Goal: Information Seeking & Learning: Learn about a topic

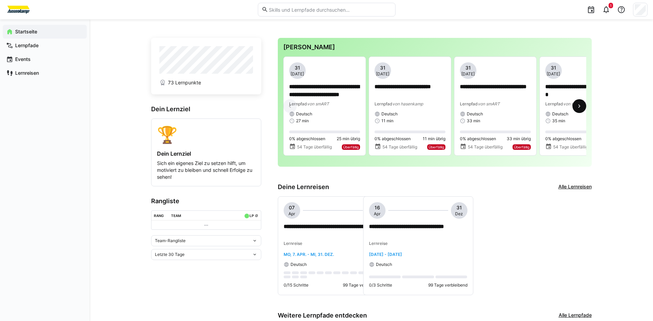
click at [575, 109] on span at bounding box center [579, 106] width 14 height 14
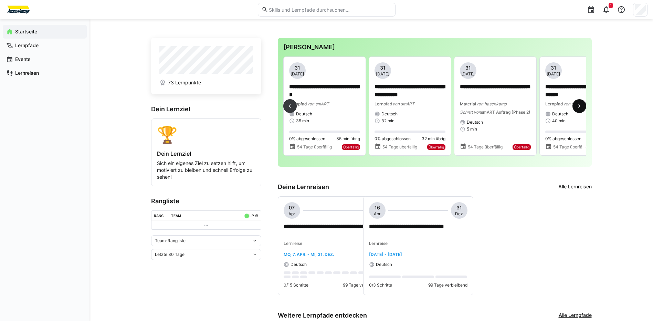
click at [575, 109] on span at bounding box center [579, 106] width 14 height 14
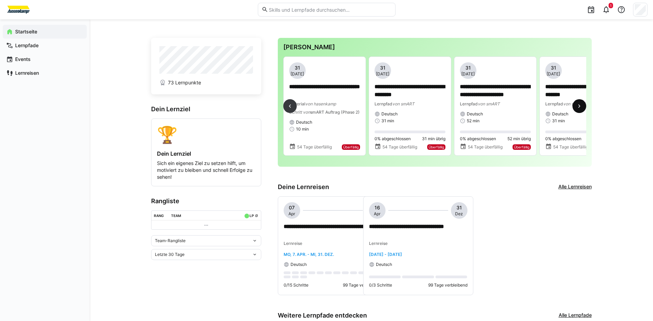
click at [580, 108] on eds-icon at bounding box center [579, 106] width 7 height 7
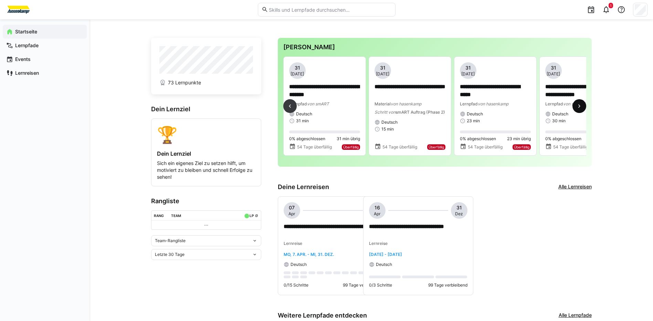
click at [580, 108] on eds-icon at bounding box center [579, 106] width 7 height 7
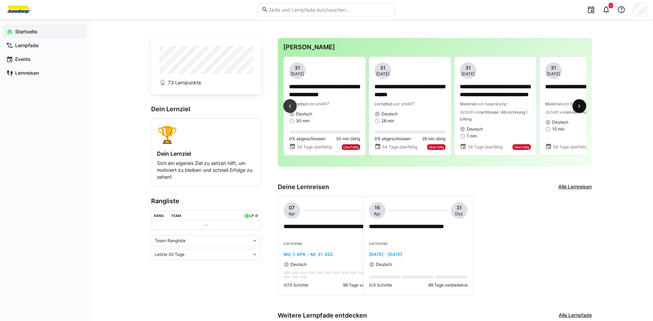
click at [580, 108] on eds-icon at bounding box center [579, 106] width 7 height 7
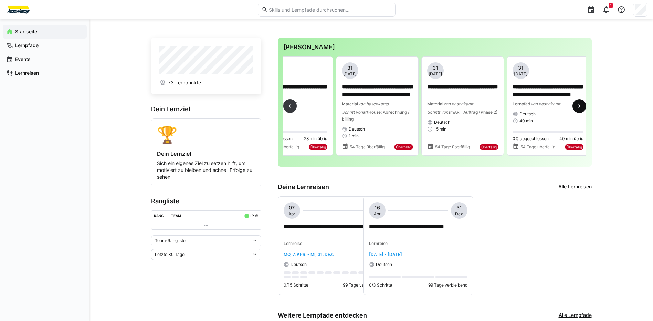
scroll to position [0, 1537]
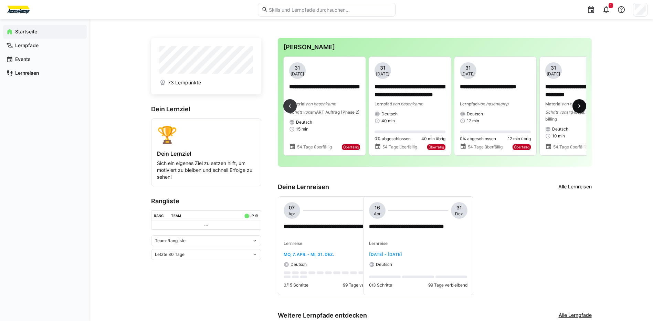
click at [581, 107] on eds-icon at bounding box center [579, 106] width 7 height 7
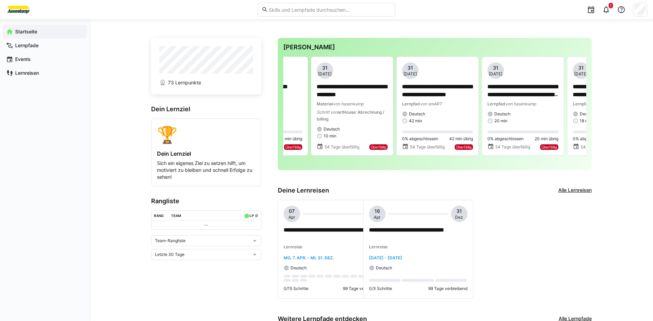
scroll to position [0, 1793]
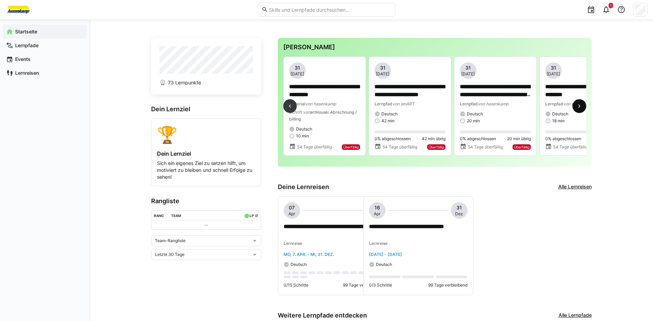
click at [579, 107] on eds-icon at bounding box center [579, 106] width 7 height 7
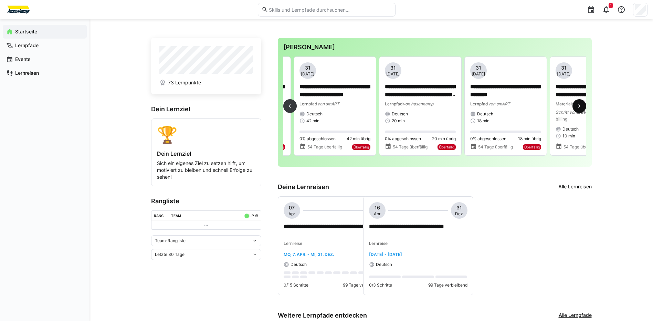
click at [579, 107] on eds-icon at bounding box center [579, 106] width 7 height 7
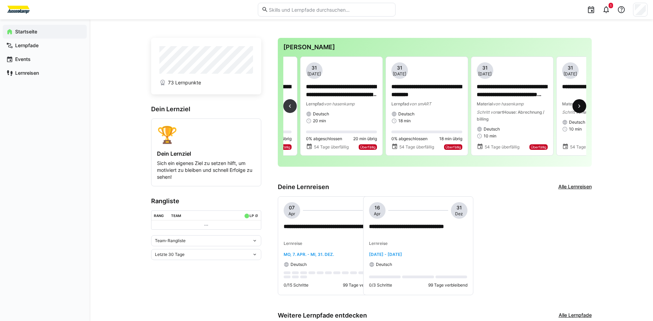
click at [579, 107] on eds-icon at bounding box center [579, 106] width 7 height 7
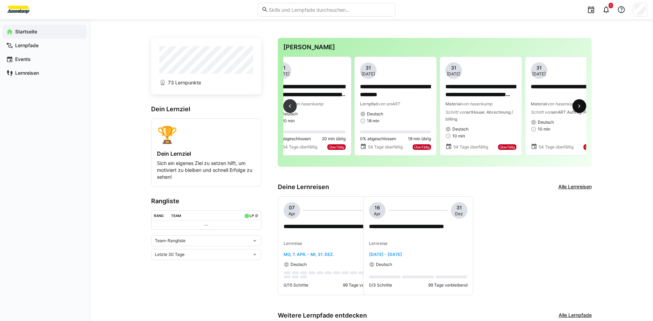
click at [579, 107] on eds-icon at bounding box center [579, 106] width 7 height 7
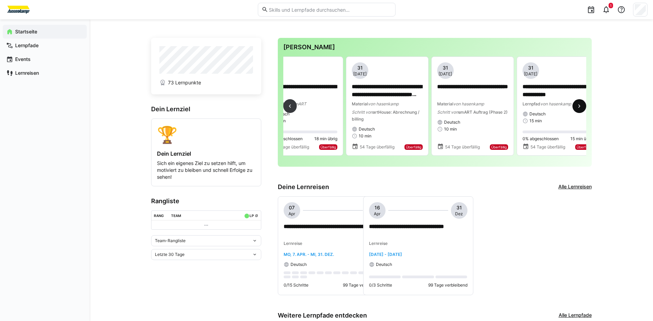
click at [579, 107] on eds-icon at bounding box center [579, 106] width 7 height 7
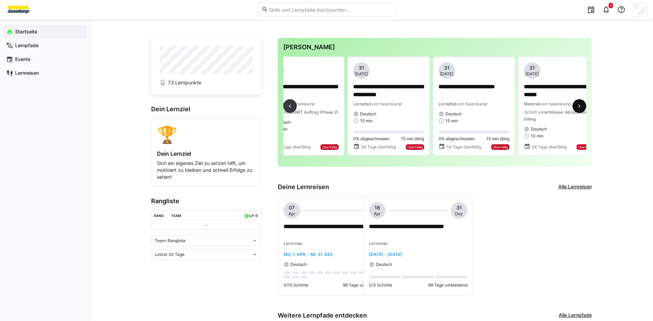
click at [579, 107] on eds-icon at bounding box center [579, 106] width 7 height 7
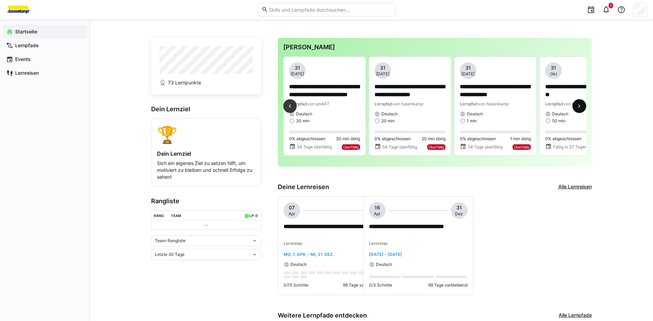
click at [579, 107] on eds-icon at bounding box center [579, 106] width 7 height 7
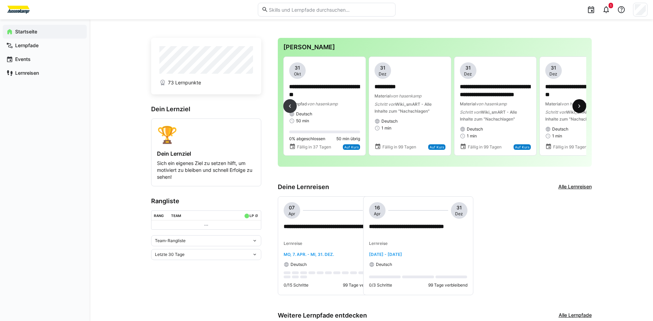
click at [579, 107] on eds-icon at bounding box center [579, 106] width 7 height 7
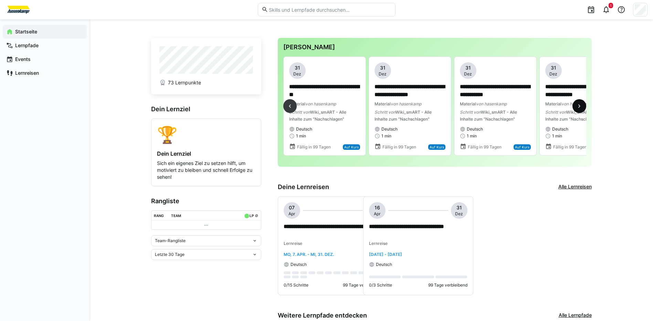
click at [579, 107] on eds-icon at bounding box center [579, 106] width 7 height 7
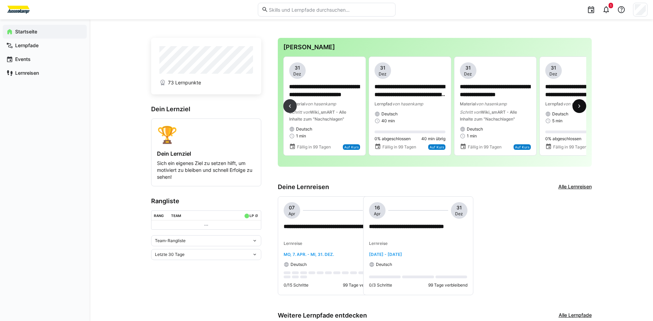
click at [579, 107] on eds-icon at bounding box center [579, 106] width 7 height 7
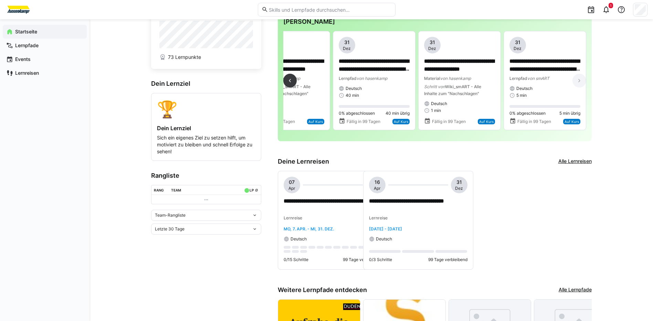
scroll to position [9, 0]
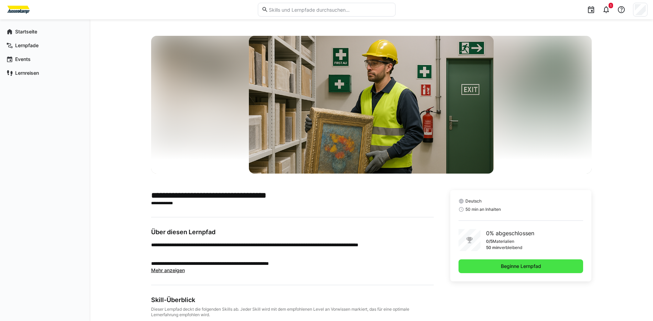
click at [515, 263] on span "Beginne Lernpfad" at bounding box center [521, 266] width 42 height 7
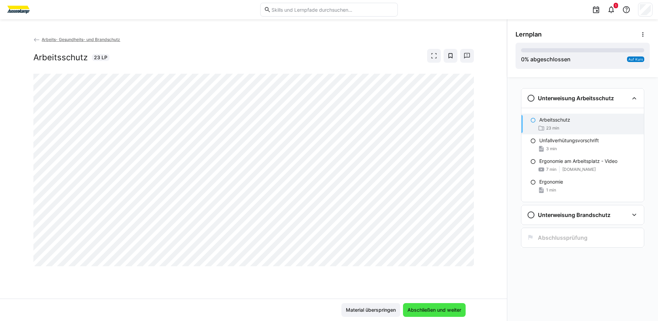
click at [440, 306] on span "Abschließen und weiter" at bounding box center [434, 310] width 63 height 14
click at [422, 316] on span "Abschließen und weiter" at bounding box center [434, 310] width 63 height 14
click at [382, 312] on span "Material überspringen" at bounding box center [371, 309] width 52 height 7
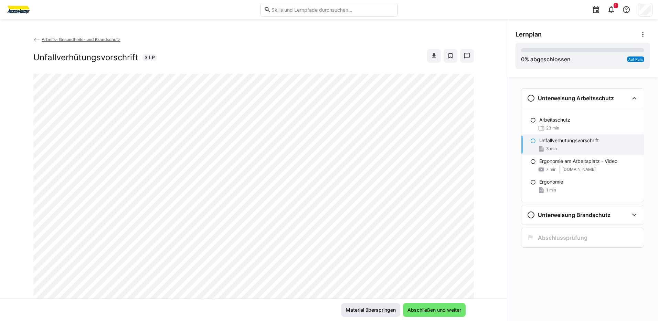
click at [382, 312] on span "Material überspringen" at bounding box center [371, 309] width 52 height 7
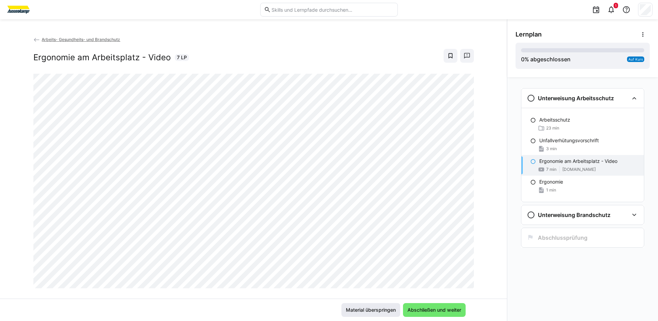
click at [382, 312] on span "Material überspringen" at bounding box center [371, 309] width 52 height 7
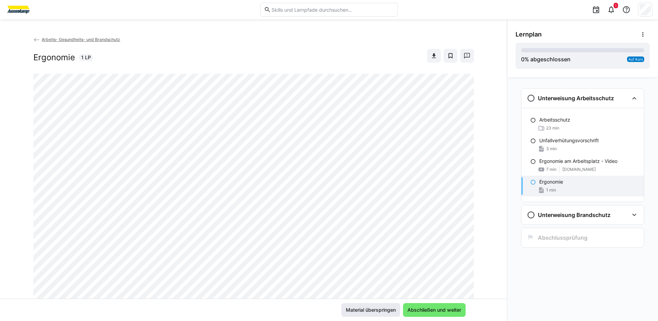
click at [382, 312] on span "Material überspringen" at bounding box center [371, 309] width 52 height 7
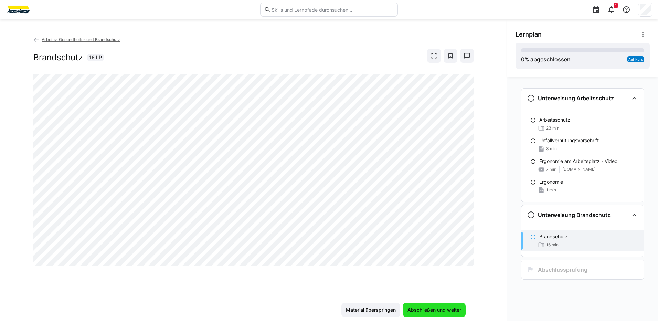
click at [414, 312] on span "Abschließen und weiter" at bounding box center [435, 309] width 56 height 7
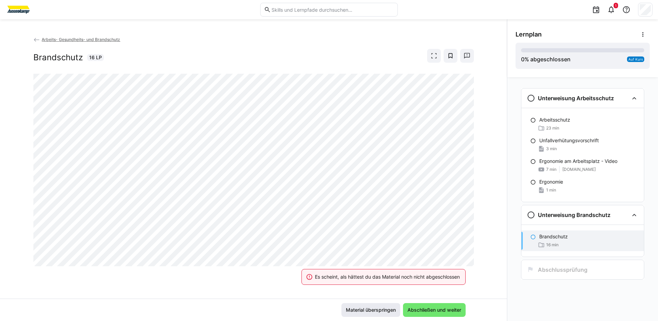
click at [379, 309] on span "Material überspringen" at bounding box center [371, 309] width 52 height 7
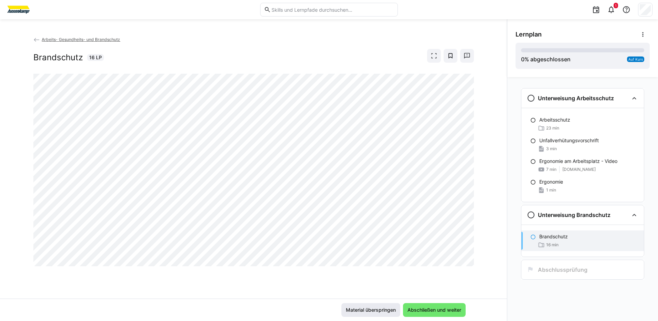
click at [381, 306] on span "Material überspringen" at bounding box center [370, 310] width 59 height 14
click at [411, 312] on span "Abschließen und weiter" at bounding box center [435, 309] width 56 height 7
